Goal: Transaction & Acquisition: Purchase product/service

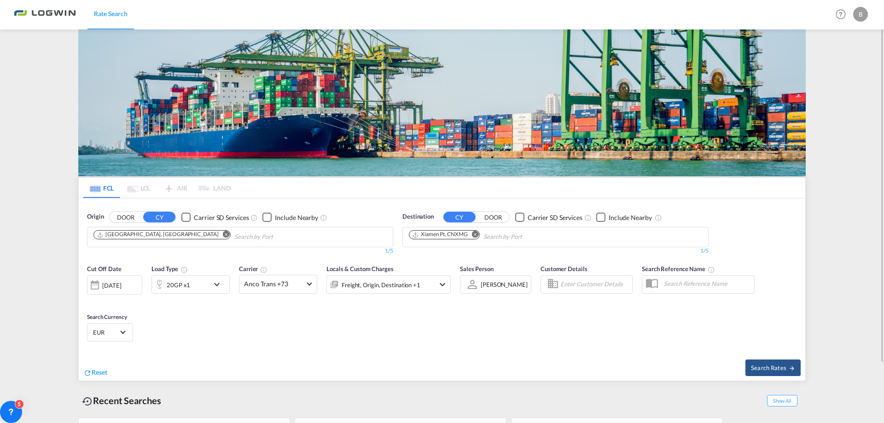
click at [475, 231] on md-icon "Remove" at bounding box center [475, 234] width 7 height 7
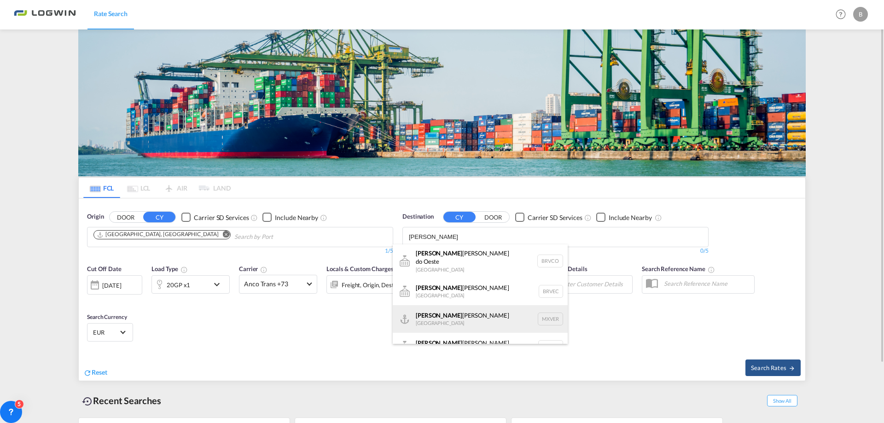
type input "[PERSON_NAME]"
click at [428, 316] on div "[PERSON_NAME] [PERSON_NAME] [GEOGRAPHIC_DATA] MXVER" at bounding box center [480, 319] width 175 height 28
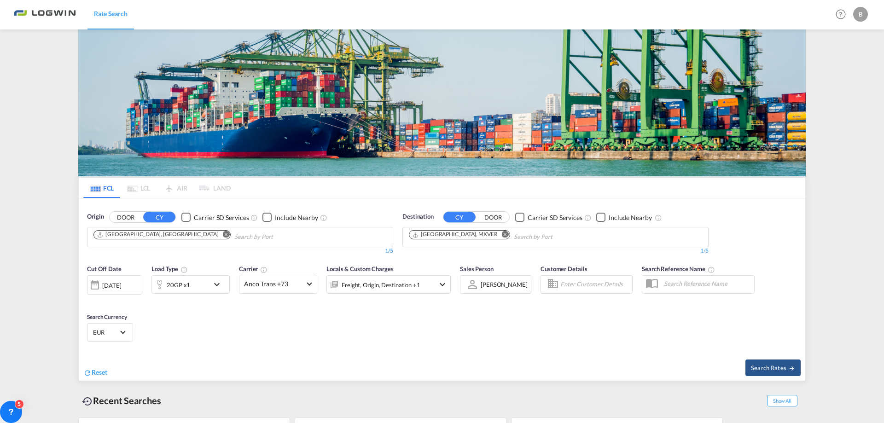
click at [223, 236] on md-icon "Remove" at bounding box center [226, 234] width 7 height 7
click at [158, 236] on body "Rate Search Rate Search Help Resources Product Release B My Profile Logout FCL …" at bounding box center [442, 211] width 884 height 423
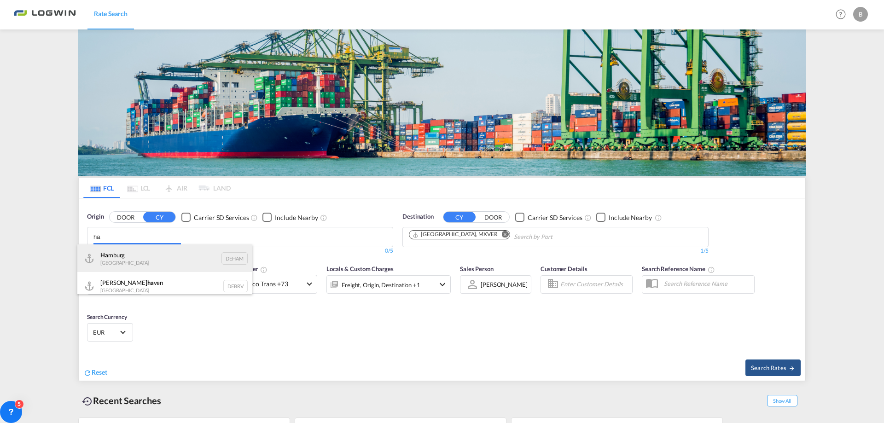
type input "ha"
click at [149, 251] on div "Ha mburg [GEOGRAPHIC_DATA] DEHAM" at bounding box center [164, 258] width 175 height 28
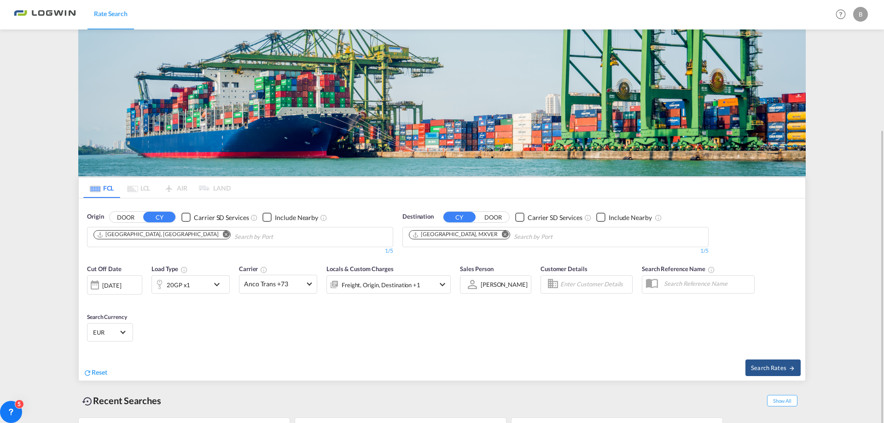
scroll to position [69, 0]
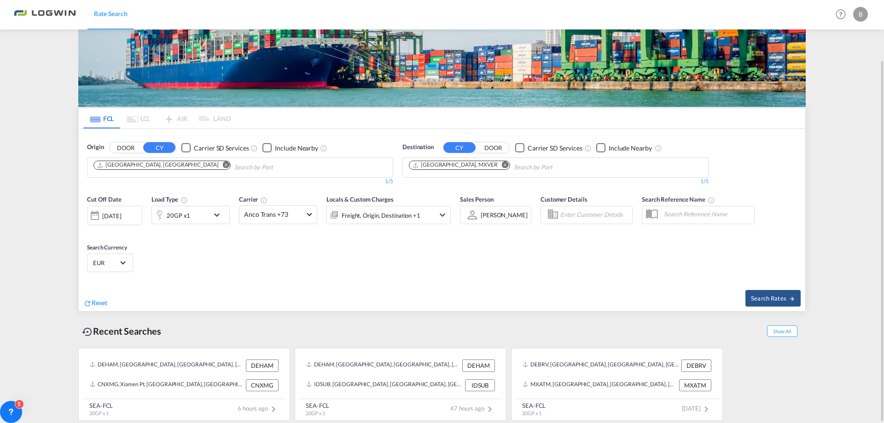
click at [762, 307] on div "Search Rates" at bounding box center [624, 298] width 361 height 26
click at [758, 305] on button "Search Rates" at bounding box center [772, 298] width 55 height 17
type input "DEHAM to MXVER / [DATE]"
